Goal: Check status: Check status

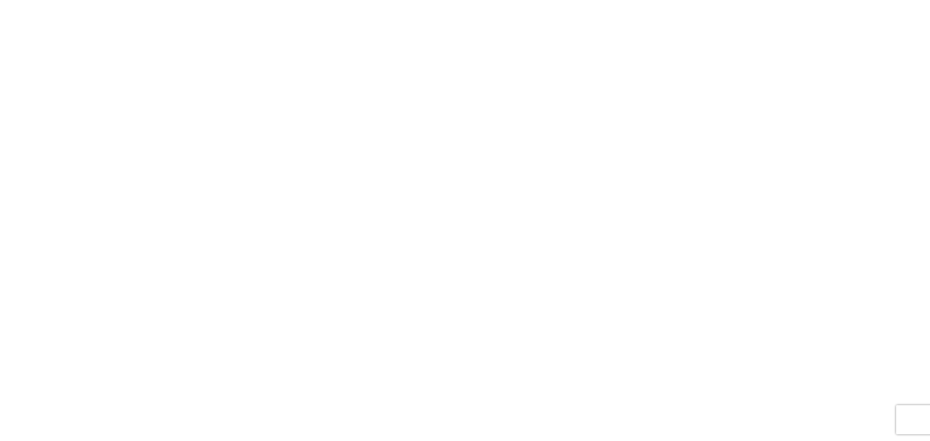
select select "FULL"
select select "LBS"
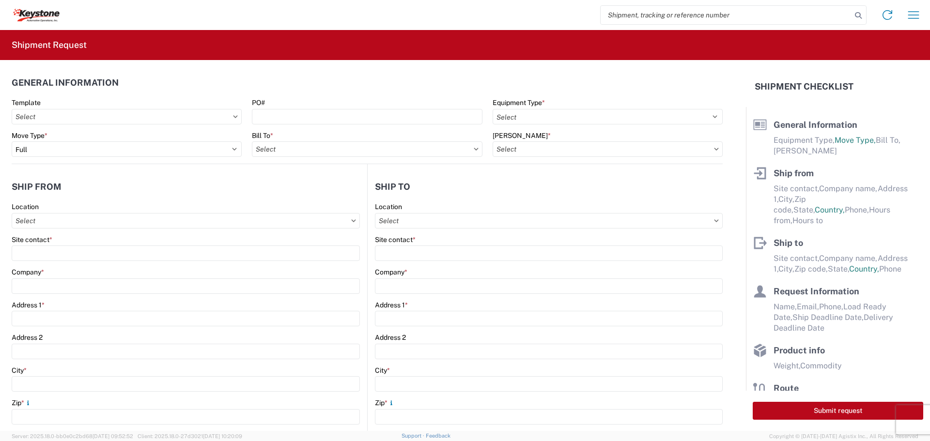
click at [656, 15] on input "search" at bounding box center [725, 15] width 251 height 18
type input "56715529"
click at [858, 13] on icon at bounding box center [858, 16] width 14 height 14
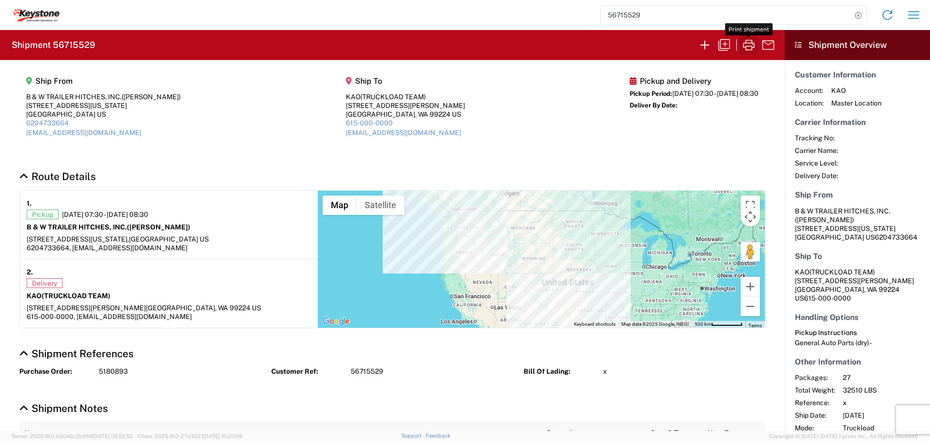
click at [747, 44] on icon "button" at bounding box center [748, 44] width 15 height 15
click at [858, 16] on icon at bounding box center [858, 16] width 14 height 14
click at [755, 9] on input "search" at bounding box center [725, 15] width 251 height 18
type input "56745001"
click at [861, 16] on icon at bounding box center [858, 16] width 14 height 14
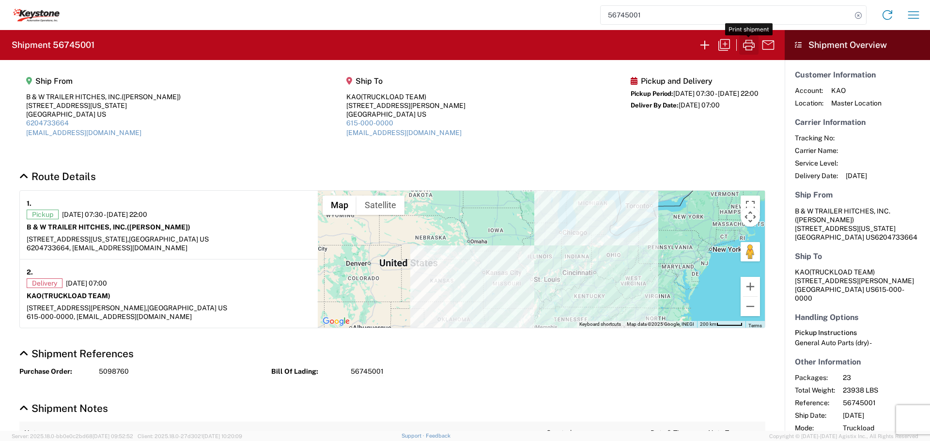
click at [749, 42] on icon "button" at bounding box center [748, 44] width 15 height 15
drag, startPoint x: 858, startPoint y: 14, endPoint x: 849, endPoint y: 16, distance: 8.5
click at [858, 14] on icon at bounding box center [858, 16] width 14 height 14
click at [692, 8] on input "search" at bounding box center [725, 15] width 251 height 18
type input "56744645"
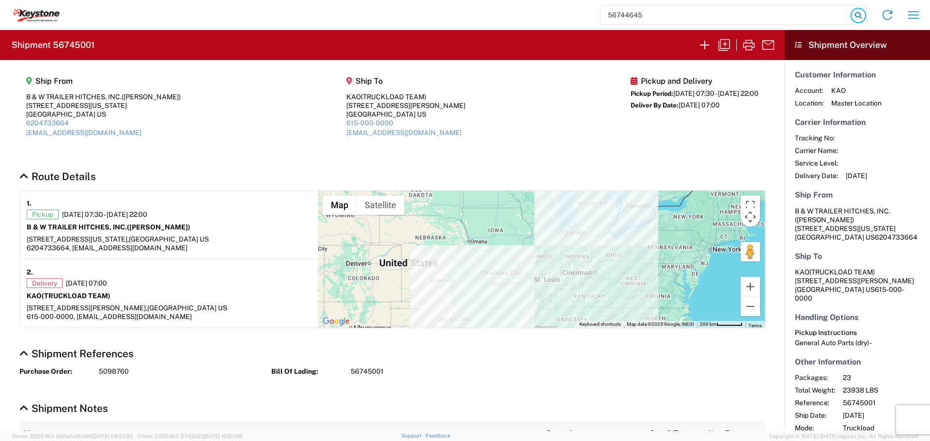
click at [855, 15] on icon at bounding box center [858, 16] width 14 height 14
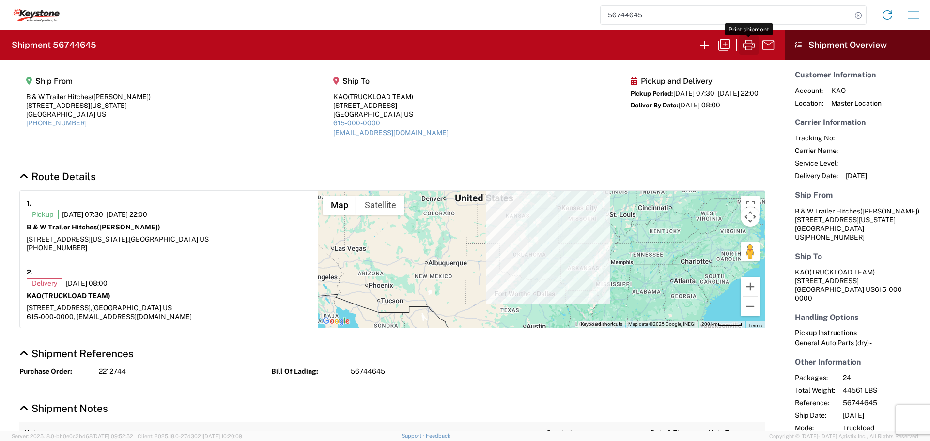
click at [745, 43] on icon "button" at bounding box center [748, 44] width 15 height 15
drag, startPoint x: 858, startPoint y: 18, endPoint x: 828, endPoint y: 17, distance: 29.5
click at [857, 17] on icon at bounding box center [858, 16] width 14 height 14
click at [770, 15] on input "search" at bounding box center [725, 15] width 251 height 18
type input "56745143"
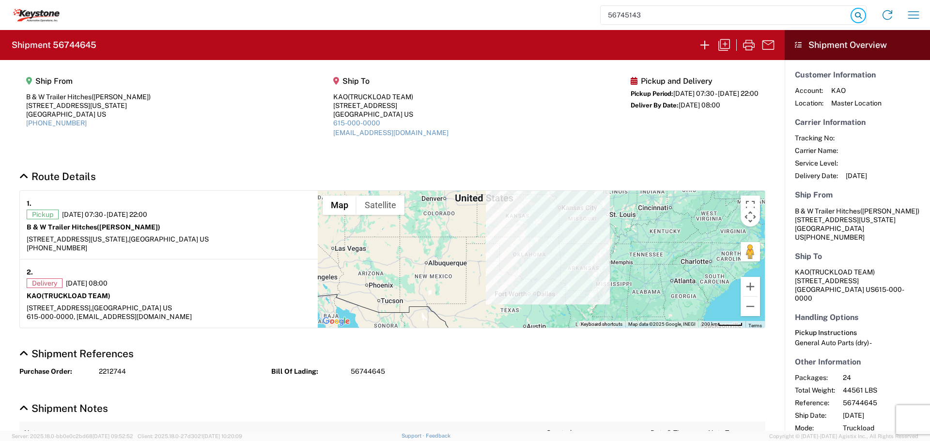
click at [853, 14] on icon at bounding box center [858, 16] width 14 height 14
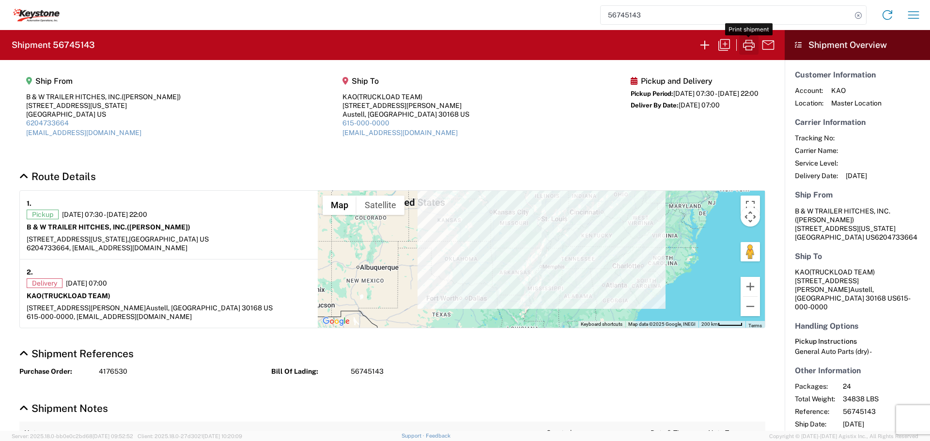
click at [746, 47] on icon "button" at bounding box center [749, 45] width 12 height 11
click at [857, 13] on icon at bounding box center [858, 16] width 14 height 14
click at [724, 14] on input "search" at bounding box center [725, 15] width 251 height 18
type input "56744944"
click at [859, 14] on icon at bounding box center [858, 16] width 14 height 14
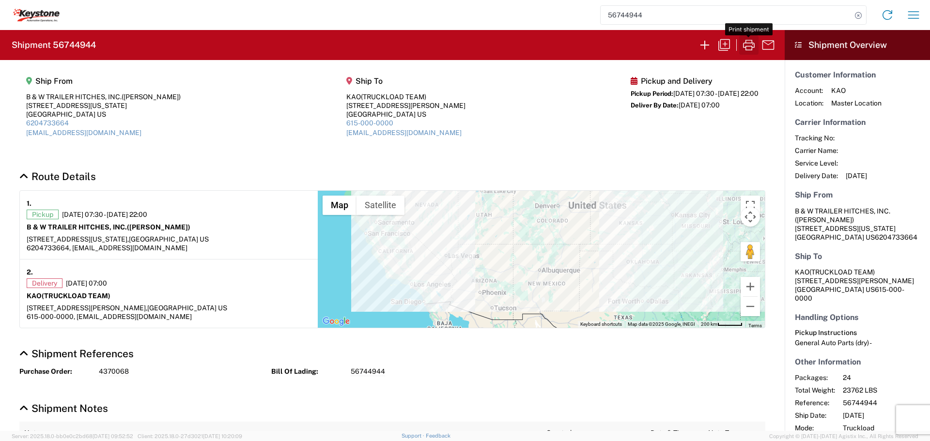
click at [748, 44] on icon "button" at bounding box center [748, 44] width 15 height 15
click at [859, 9] on icon at bounding box center [858, 16] width 14 height 14
click at [752, 16] on input "search" at bounding box center [725, 15] width 251 height 18
type input "56714833"
click at [857, 12] on icon at bounding box center [858, 16] width 14 height 14
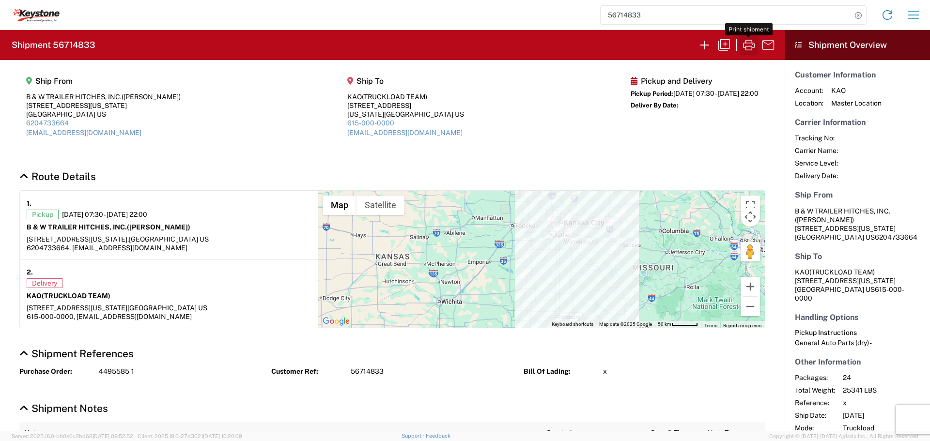
click at [750, 42] on icon "button" at bounding box center [748, 44] width 15 height 15
click at [859, 16] on icon at bounding box center [858, 16] width 14 height 14
click at [726, 19] on input "search" at bounding box center [725, 15] width 251 height 18
type input "56746303"
click at [858, 15] on icon at bounding box center [858, 16] width 14 height 14
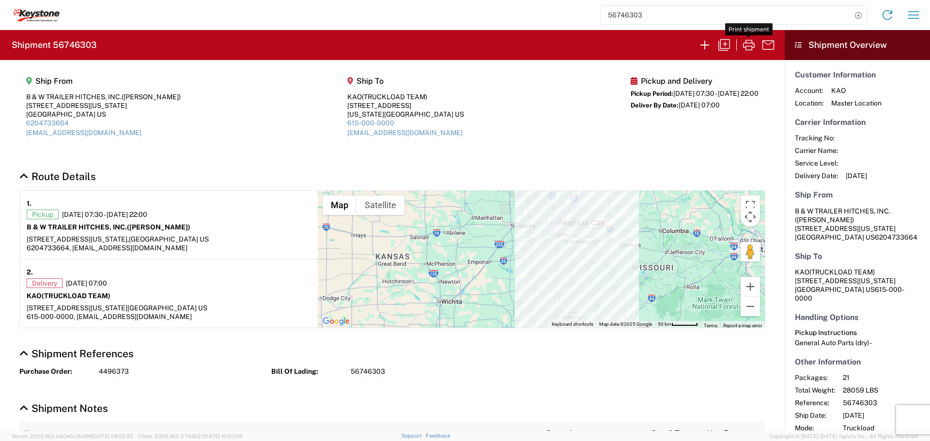
click at [749, 44] on icon "button" at bounding box center [748, 44] width 15 height 15
